Goal: Complete application form

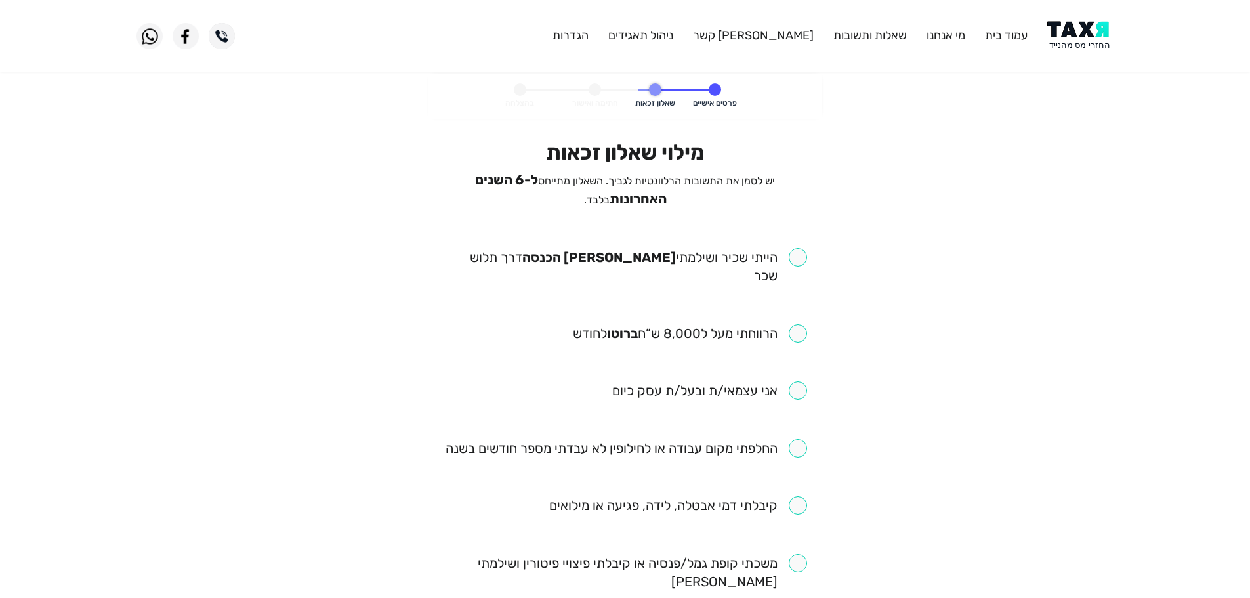
click at [802, 439] on input "checkbox" at bounding box center [627, 448] width 362 height 18
checkbox input "true"
click at [798, 249] on input "checkbox" at bounding box center [626, 266] width 364 height 37
checkbox input "true"
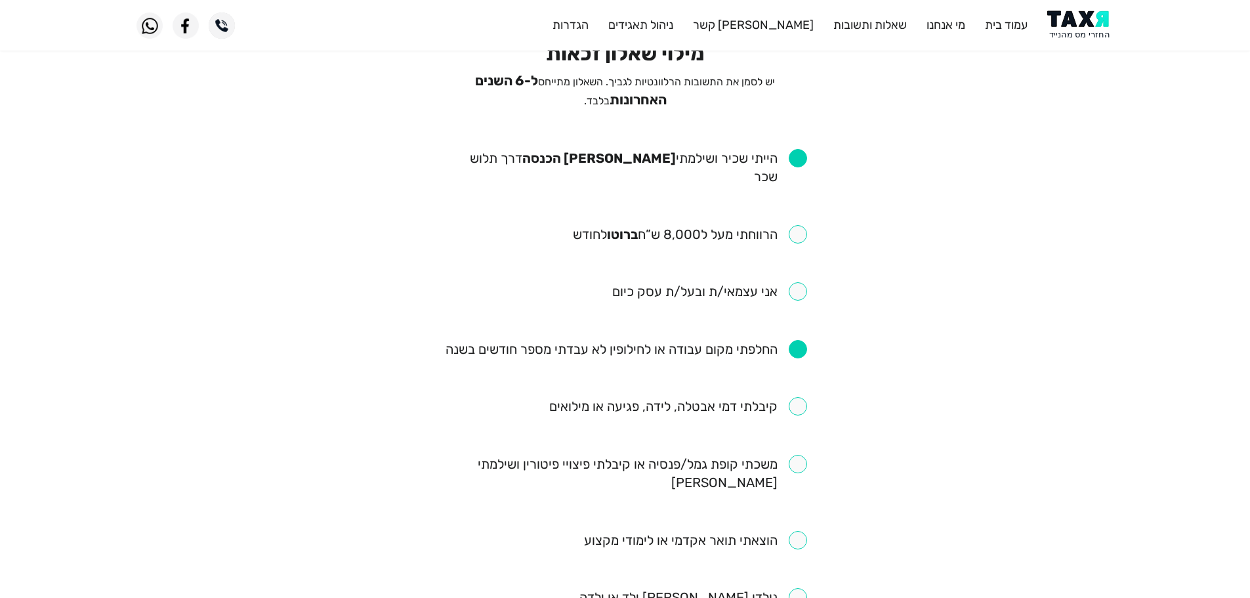
scroll to position [131, 0]
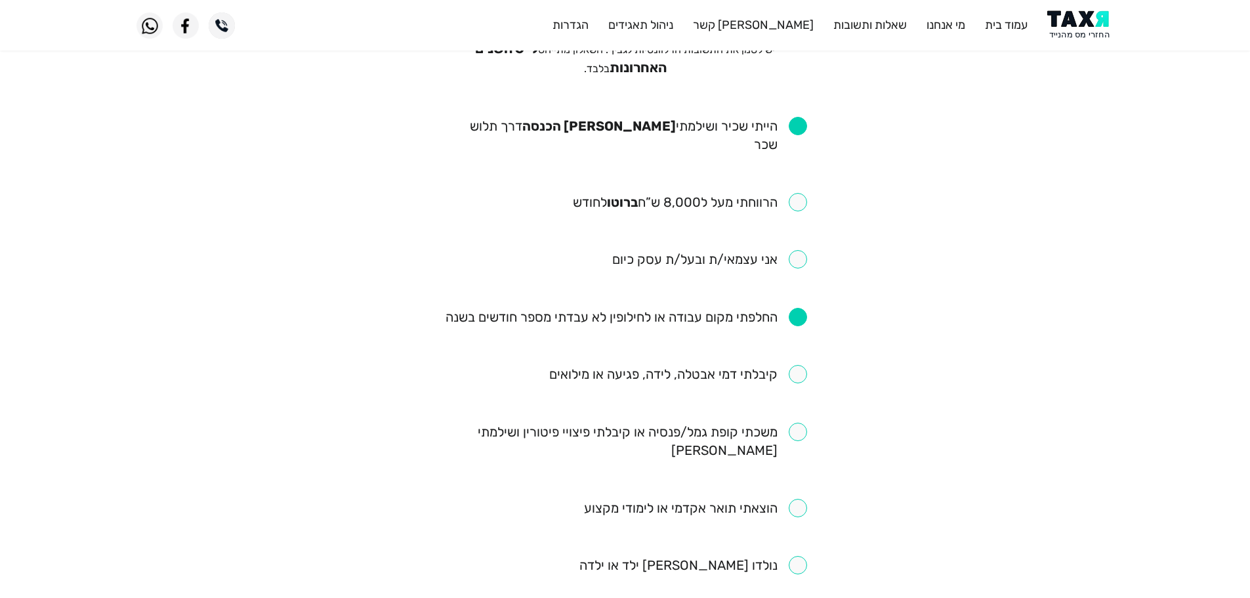
click at [799, 193] on input "checkbox" at bounding box center [690, 202] width 234 height 18
checkbox input "true"
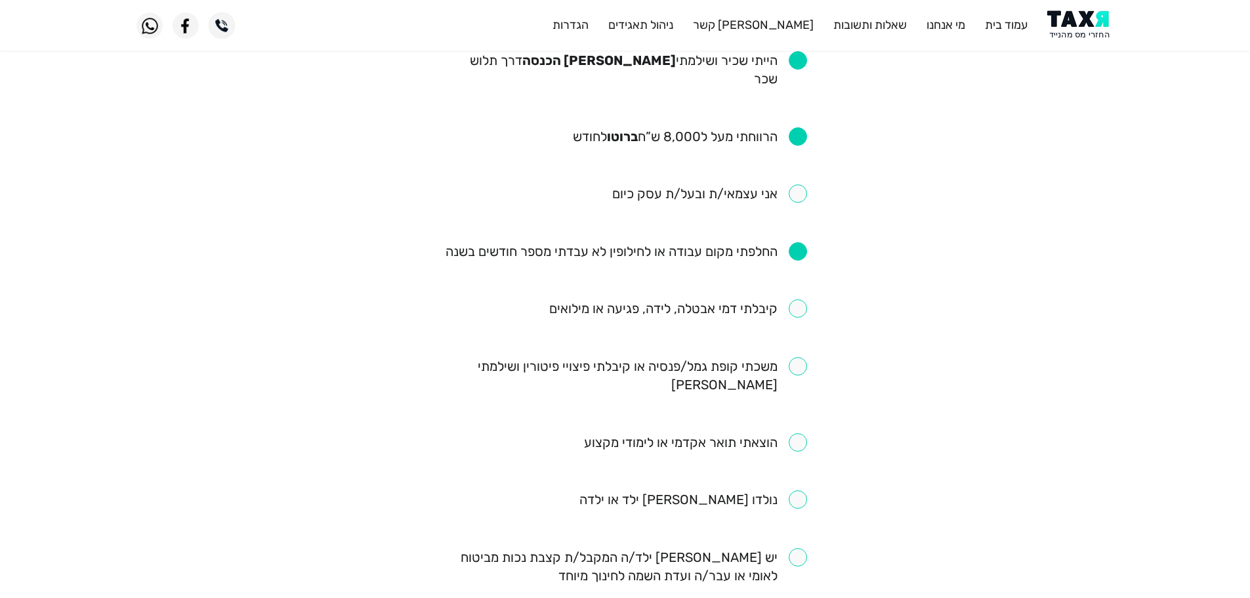
click at [799, 299] on input "checkbox" at bounding box center [678, 308] width 258 height 18
checkbox input "true"
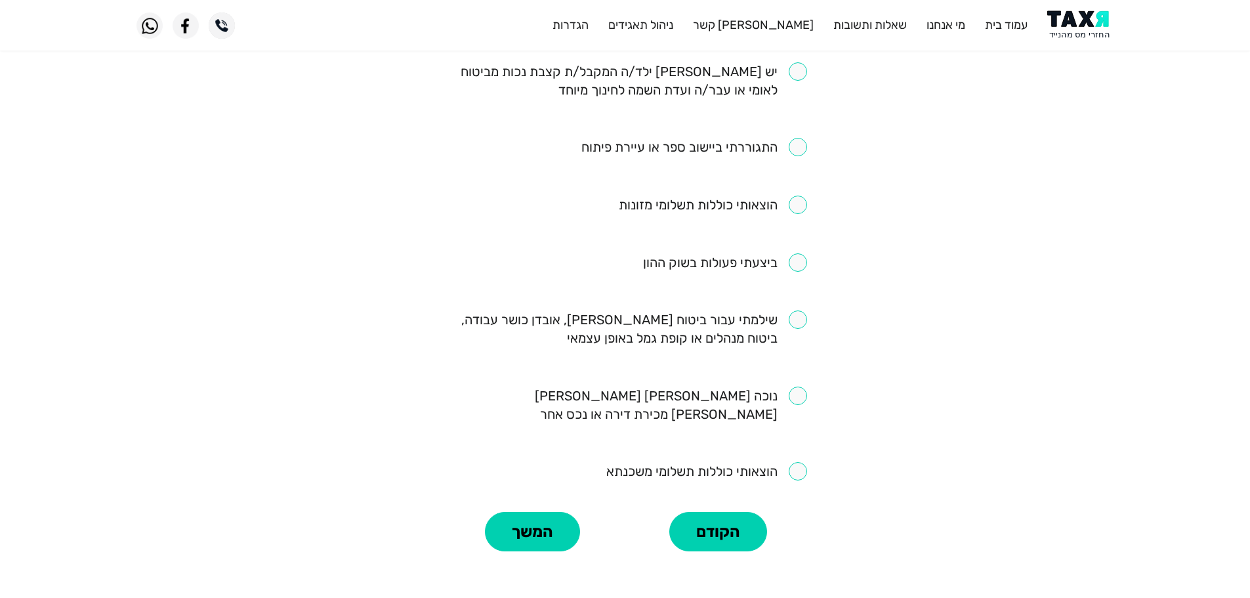
scroll to position [713, 0]
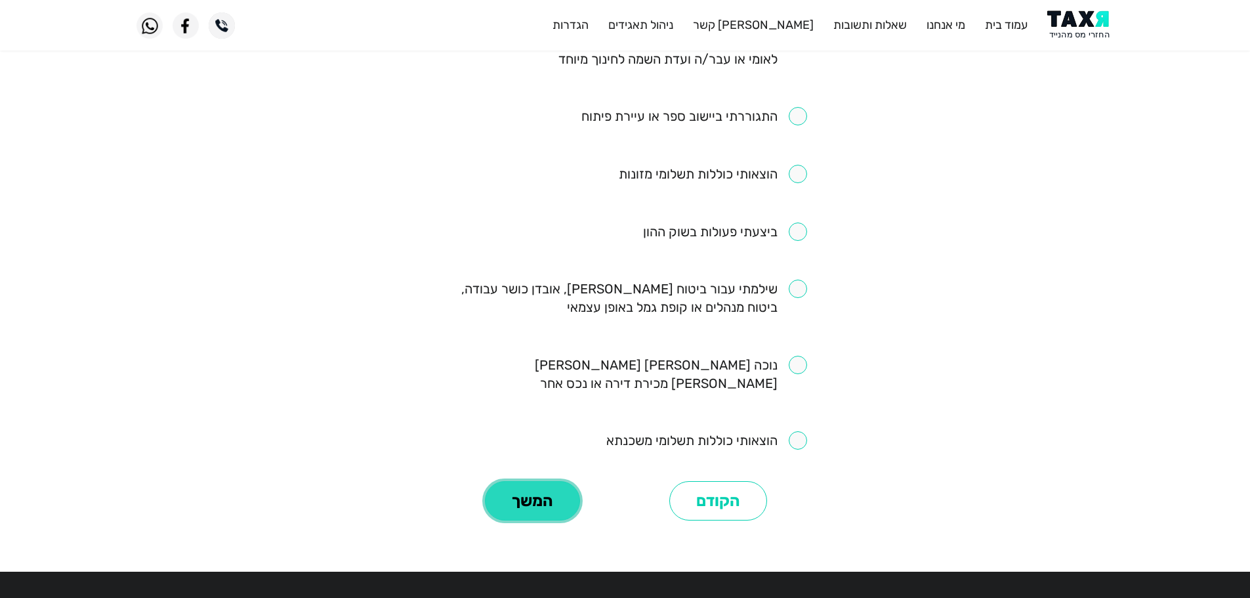
click at [540, 481] on button "המשך" at bounding box center [532, 500] width 95 height 39
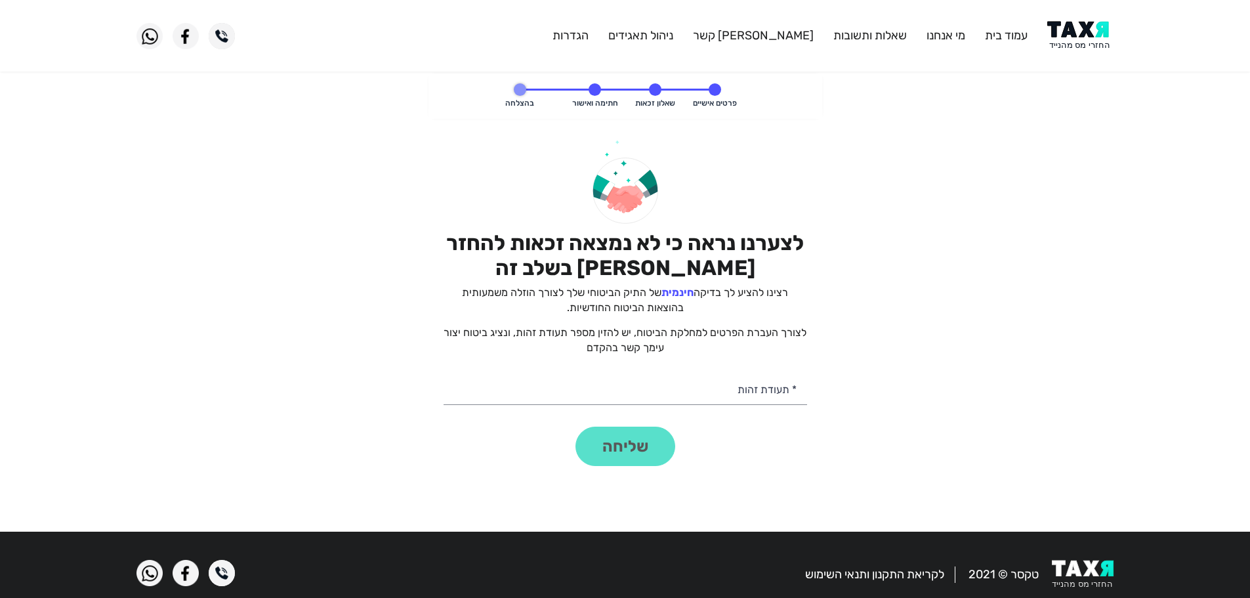
click at [1101, 31] on img at bounding box center [1081, 36] width 66 height 30
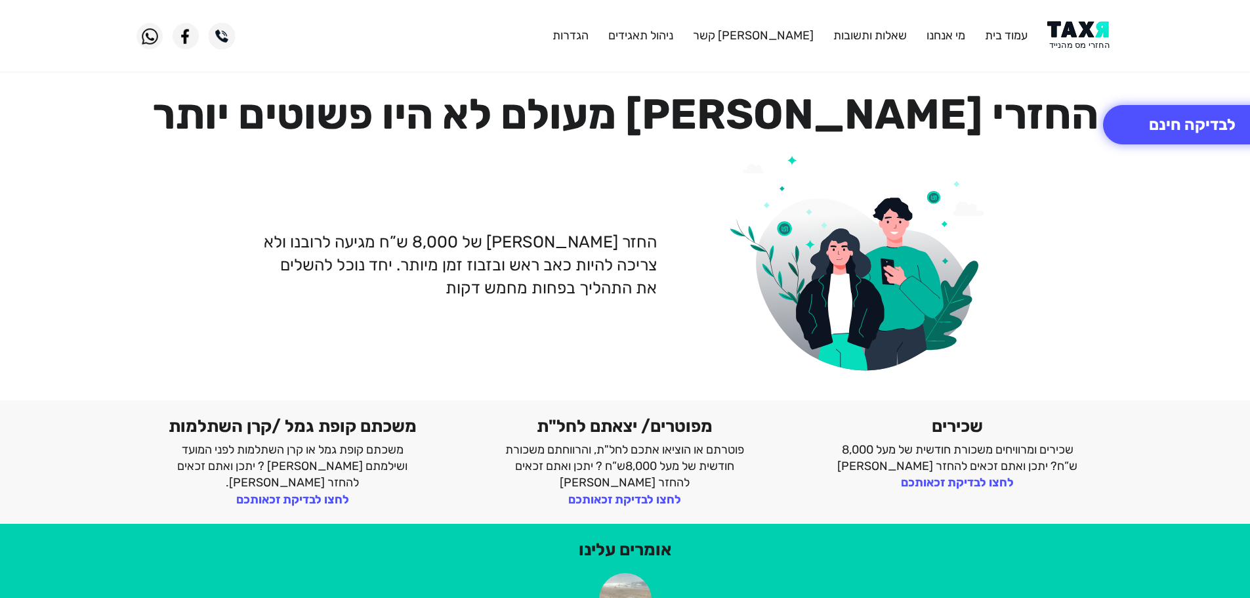
click at [1081, 40] on img at bounding box center [1081, 36] width 66 height 30
click at [1144, 128] on button "לבדיקה חינם" at bounding box center [1192, 124] width 179 height 39
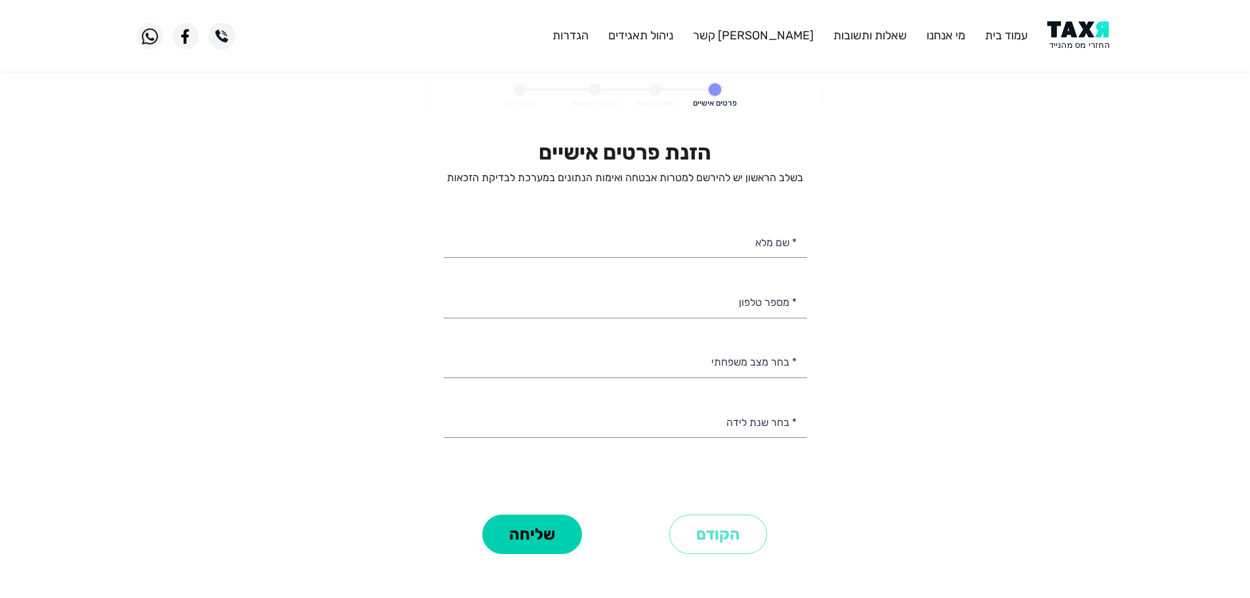
select select
click at [711, 254] on input "* שם מלא" at bounding box center [626, 240] width 364 height 33
click at [706, 308] on input "* מספר טלפון" at bounding box center [626, 300] width 364 height 33
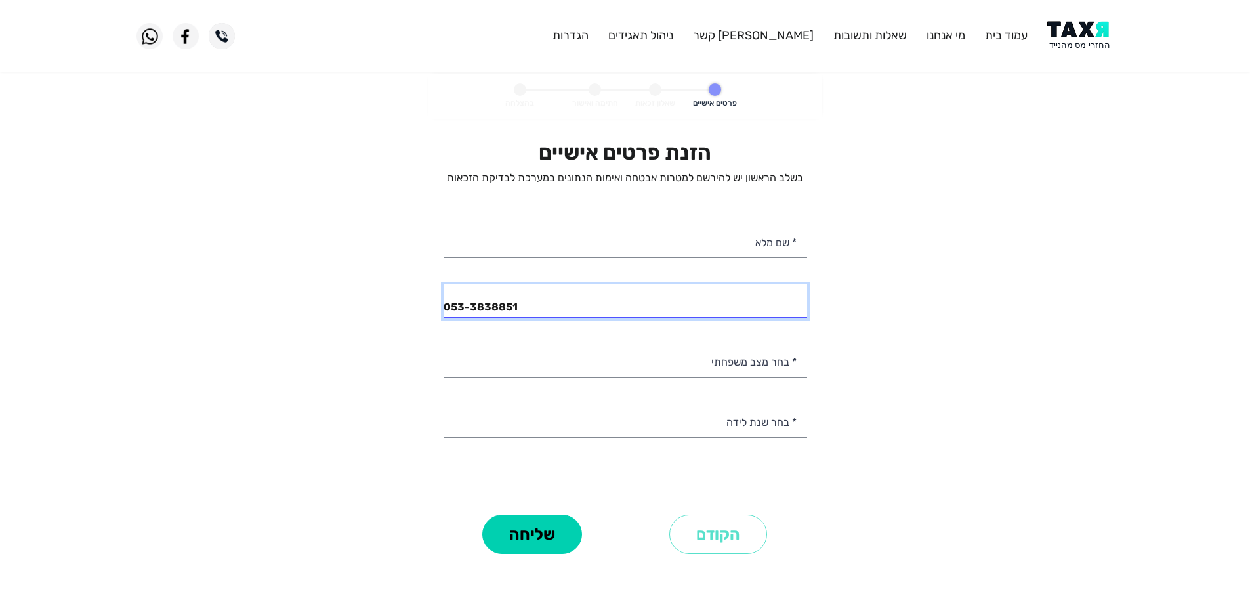
type input "053-3838851"
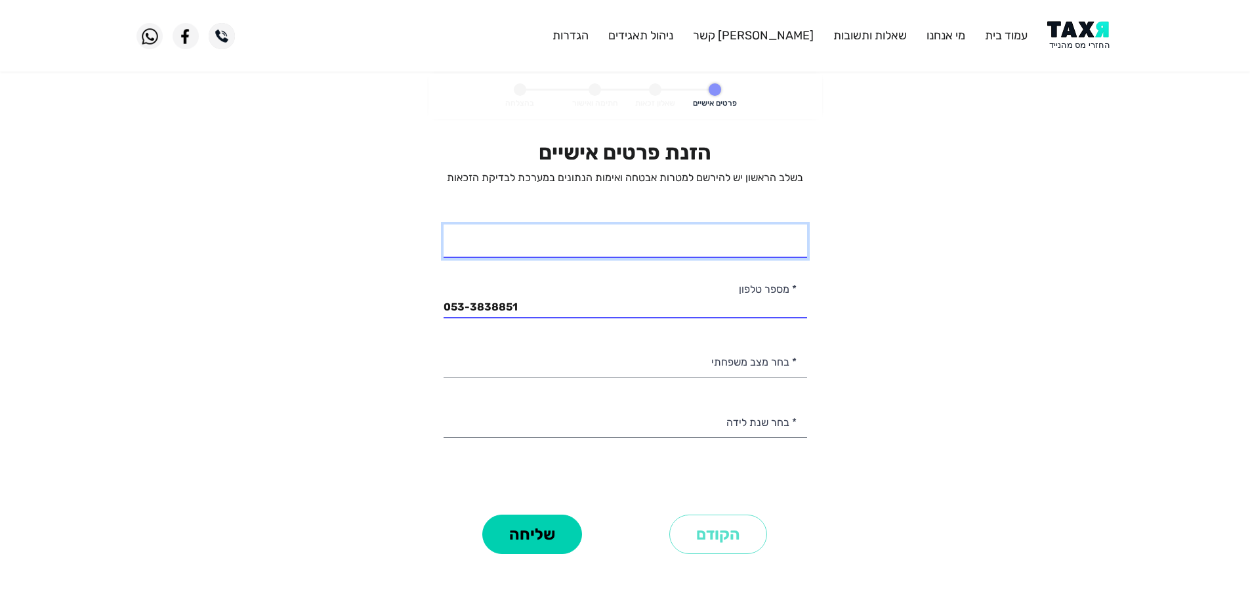
click at [771, 244] on input "* שם מלא" at bounding box center [626, 240] width 364 height 33
type input "תמר אשכנזי"
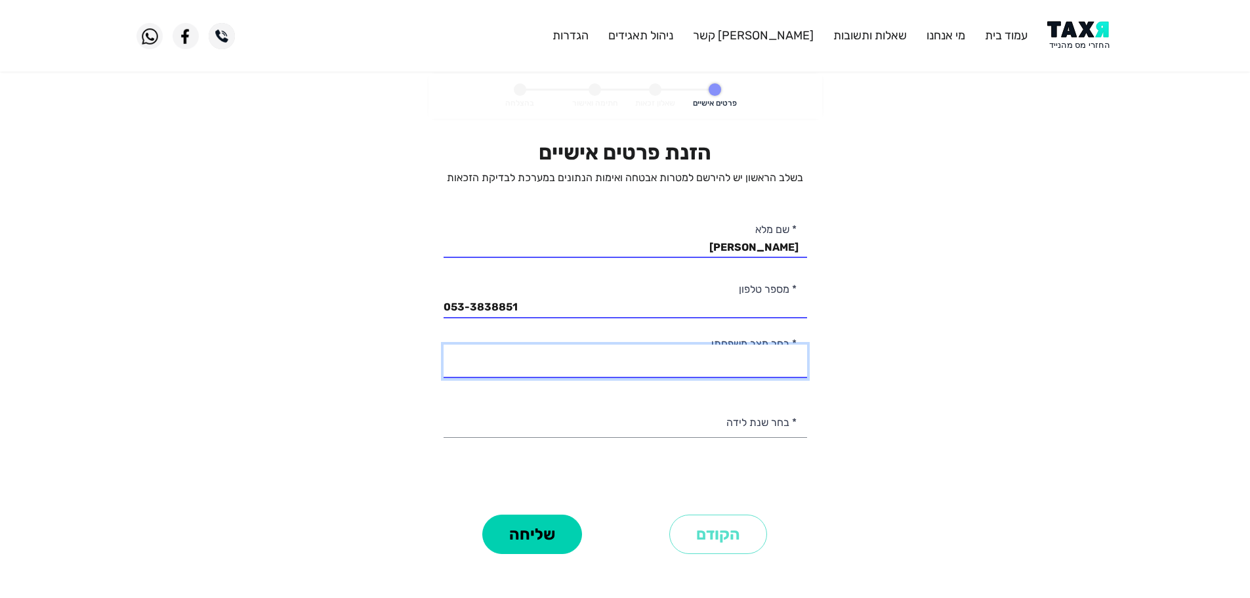
click at [640, 360] on select "רווק/ה נשוי/אה גרוש/ה אלמן/נה" at bounding box center [626, 361] width 364 height 33
select select "1: Single"
click at [444, 345] on select "רווק/ה נשוי/אה גרוש/ה אלמן/נה" at bounding box center [626, 361] width 364 height 33
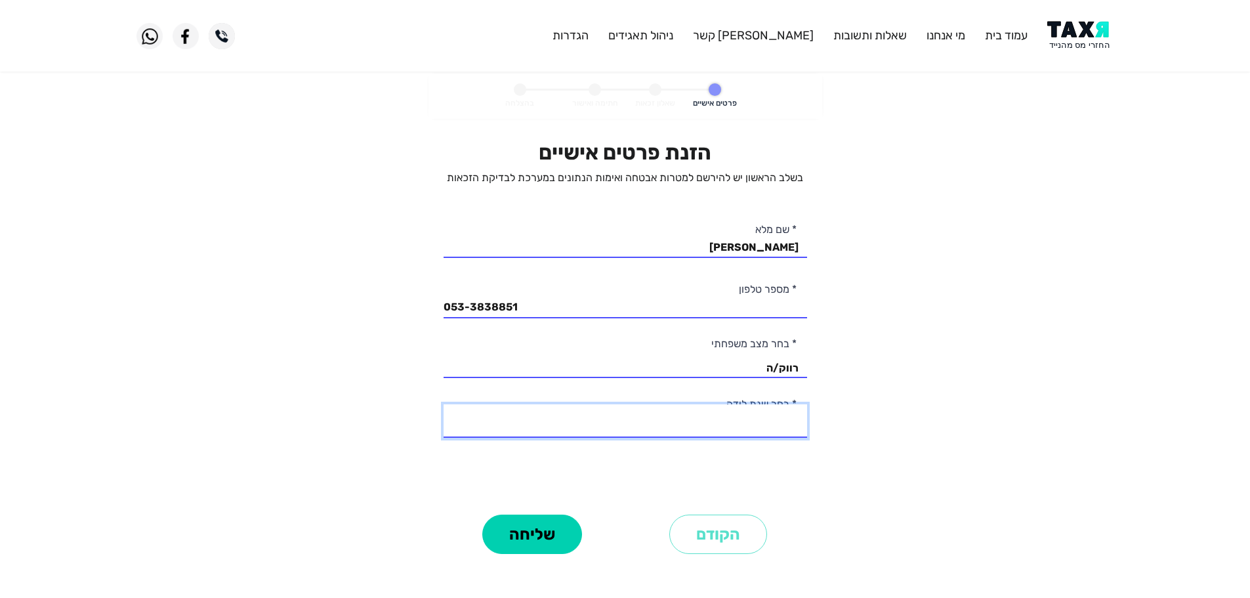
click at [727, 426] on select "2003 2002 2001 2000 1999 1998 1997 1996 1995 1994 1993 1992 1991 1990 1989 1988…" at bounding box center [626, 420] width 364 height 33
select select "3: 2001"
click at [444, 404] on select "2003 2002 2001 2000 1999 1998 1997 1996 1995 1994 1993 1992 1991 1990 1989 1988…" at bounding box center [626, 420] width 364 height 33
click at [530, 535] on button "שליחה" at bounding box center [532, 534] width 100 height 39
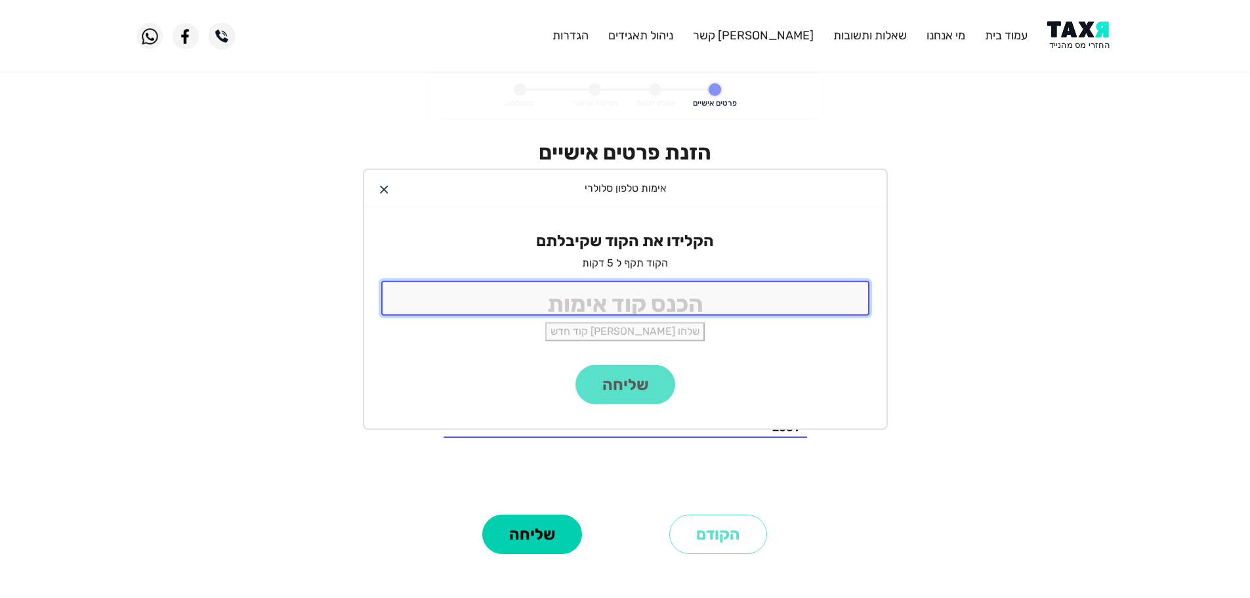
click at [663, 297] on input "tel" at bounding box center [625, 298] width 488 height 35
type input "9988"
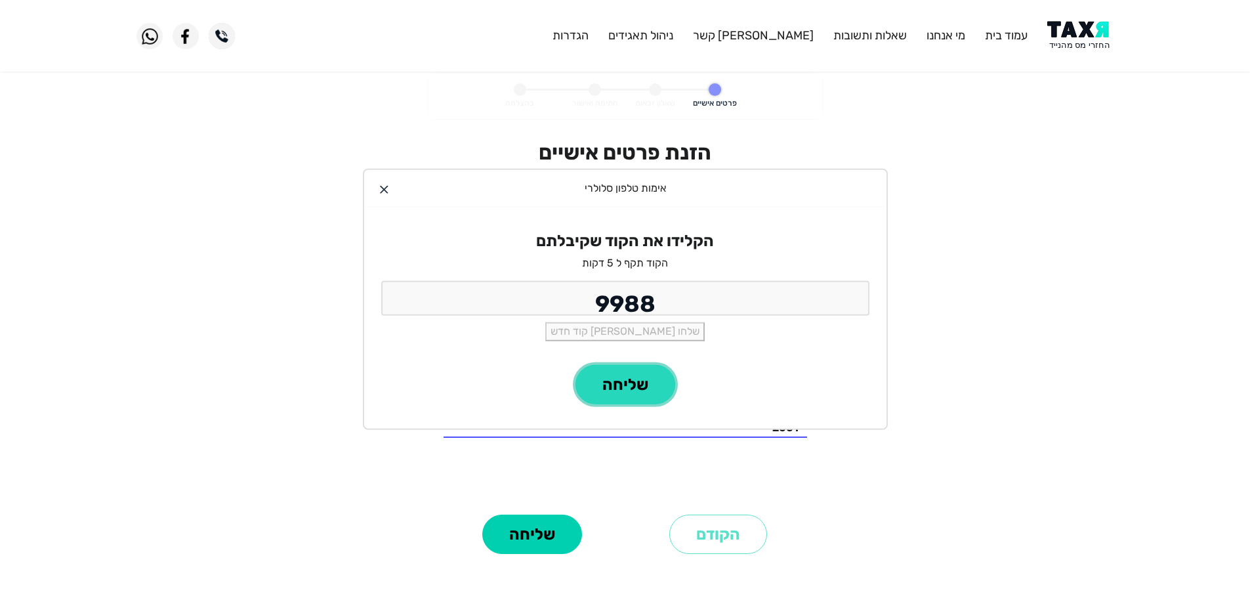
click at [636, 387] on button "שליחה" at bounding box center [626, 384] width 100 height 39
